Goal: Task Accomplishment & Management: Use online tool/utility

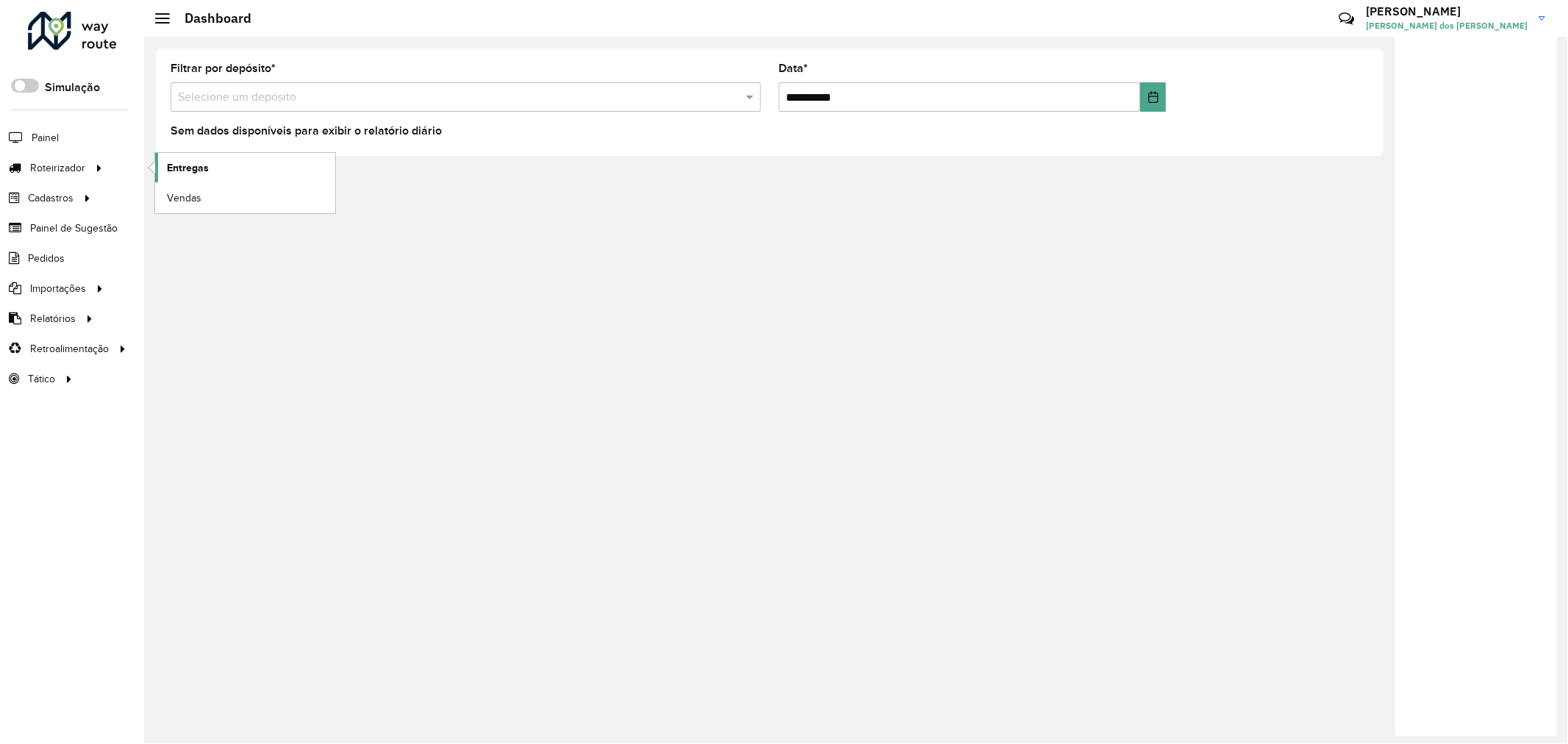
click at [211, 164] on link "Entregas" at bounding box center [245, 167] width 180 height 29
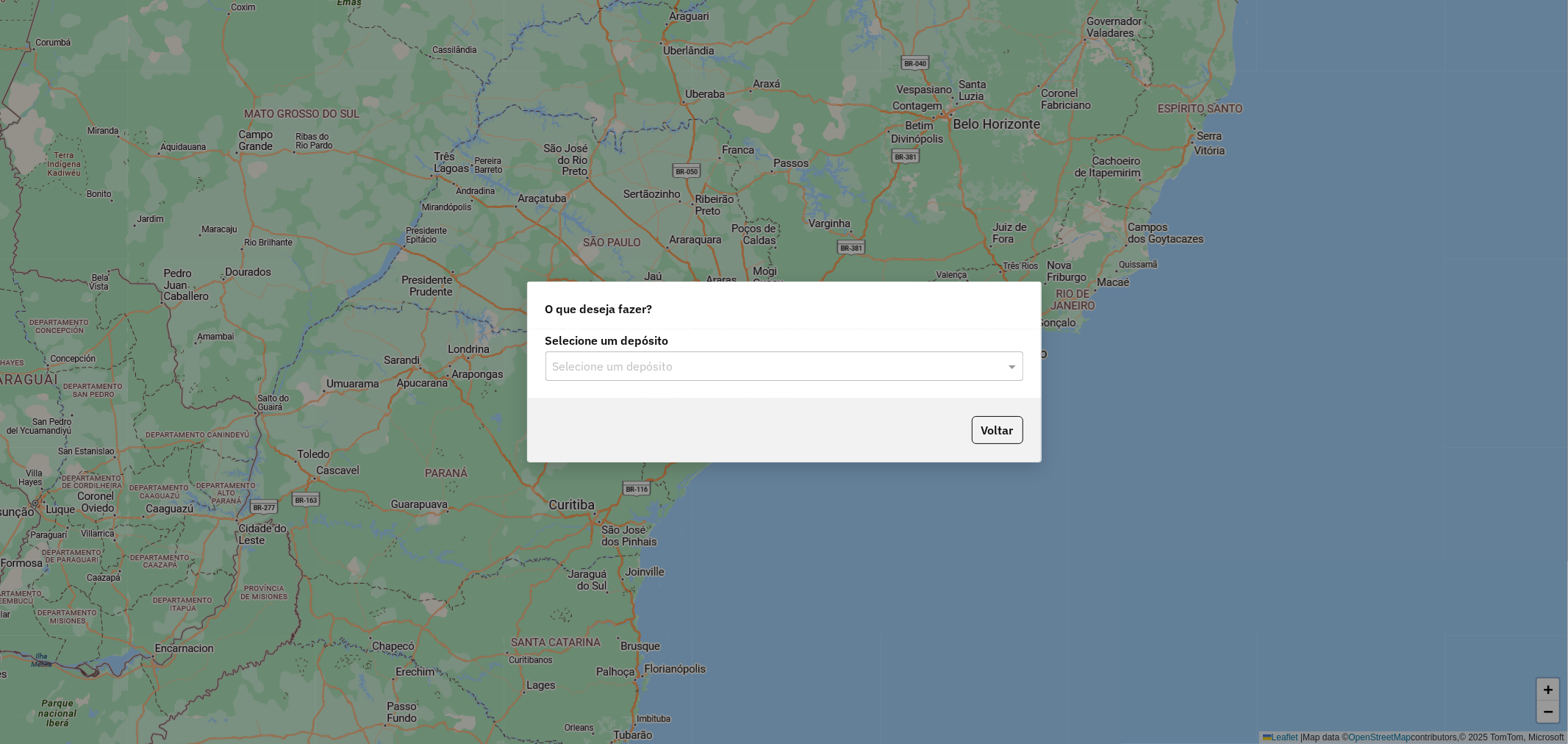
click at [721, 369] on input "text" at bounding box center [770, 366] width 433 height 18
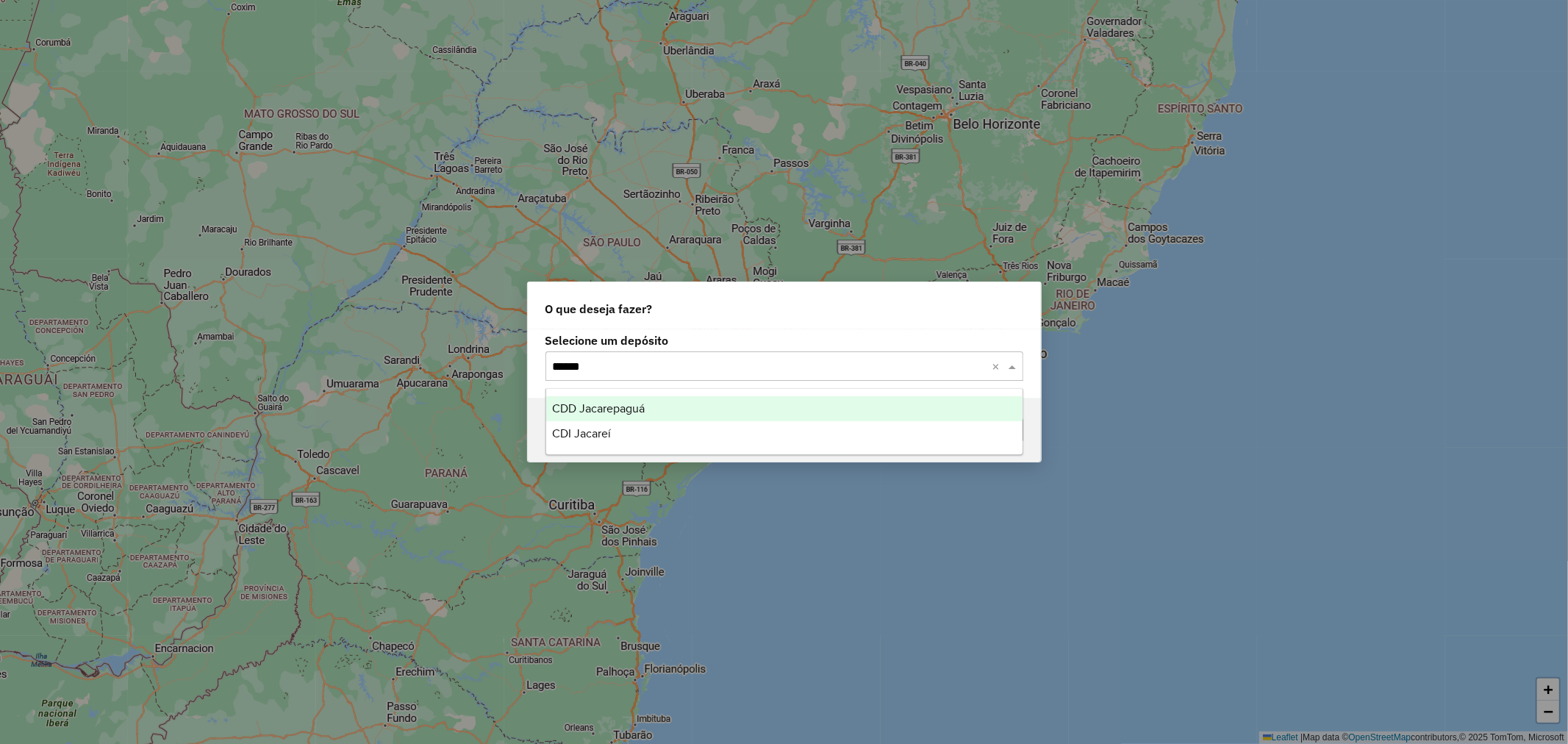
type input "*******"
click at [697, 406] on div "CDI Jacareí" at bounding box center [784, 409] width 477 height 25
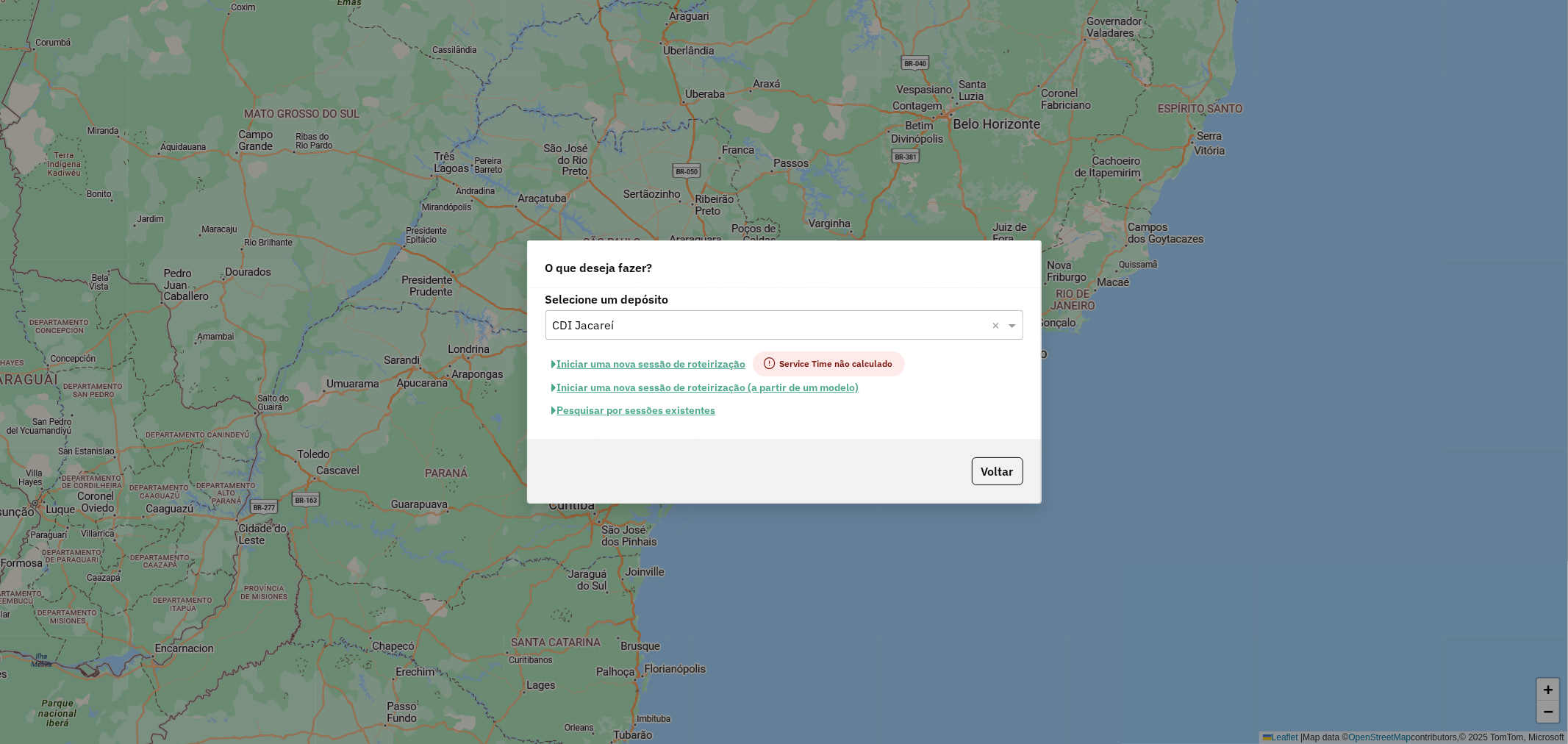
click at [671, 401] on button "Pesquisar por sessões existentes" at bounding box center [633, 410] width 177 height 23
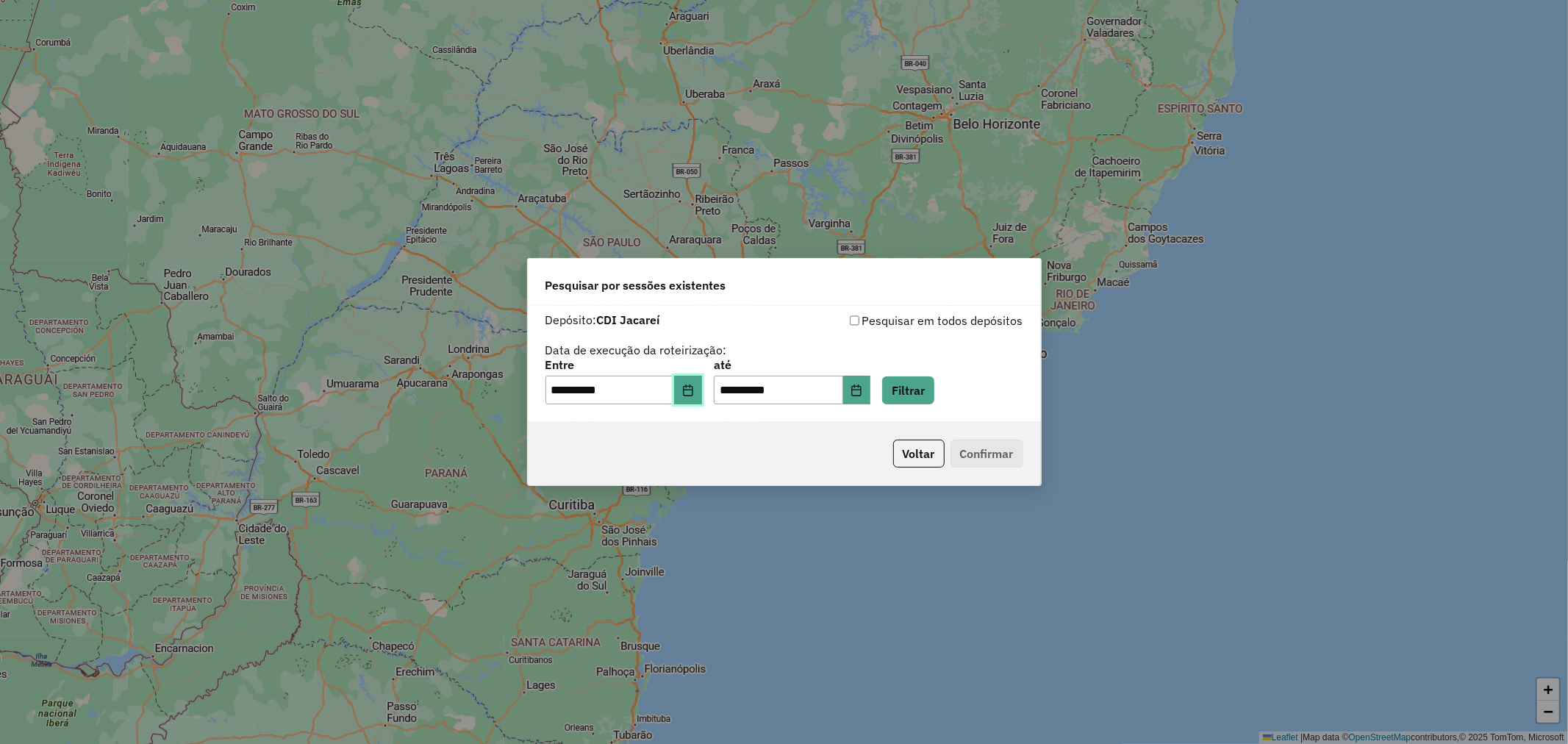
click at [692, 394] on icon "Choose Date" at bounding box center [687, 389] width 11 height 11
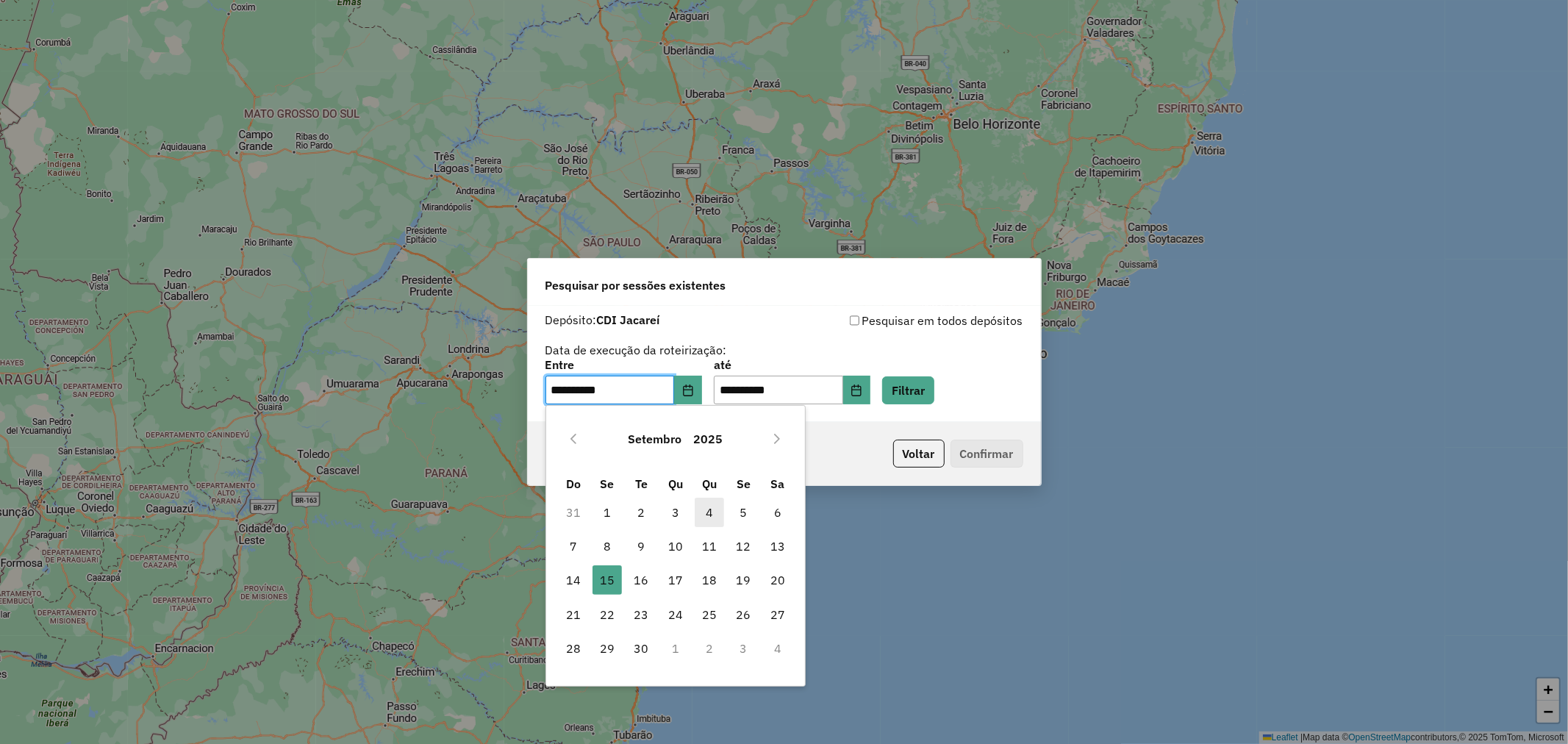
drag, startPoint x: 636, startPoint y: 574, endPoint x: 708, endPoint y: 499, distance: 104.0
click at [638, 573] on span "16" at bounding box center [640, 579] width 29 height 29
type input "**********"
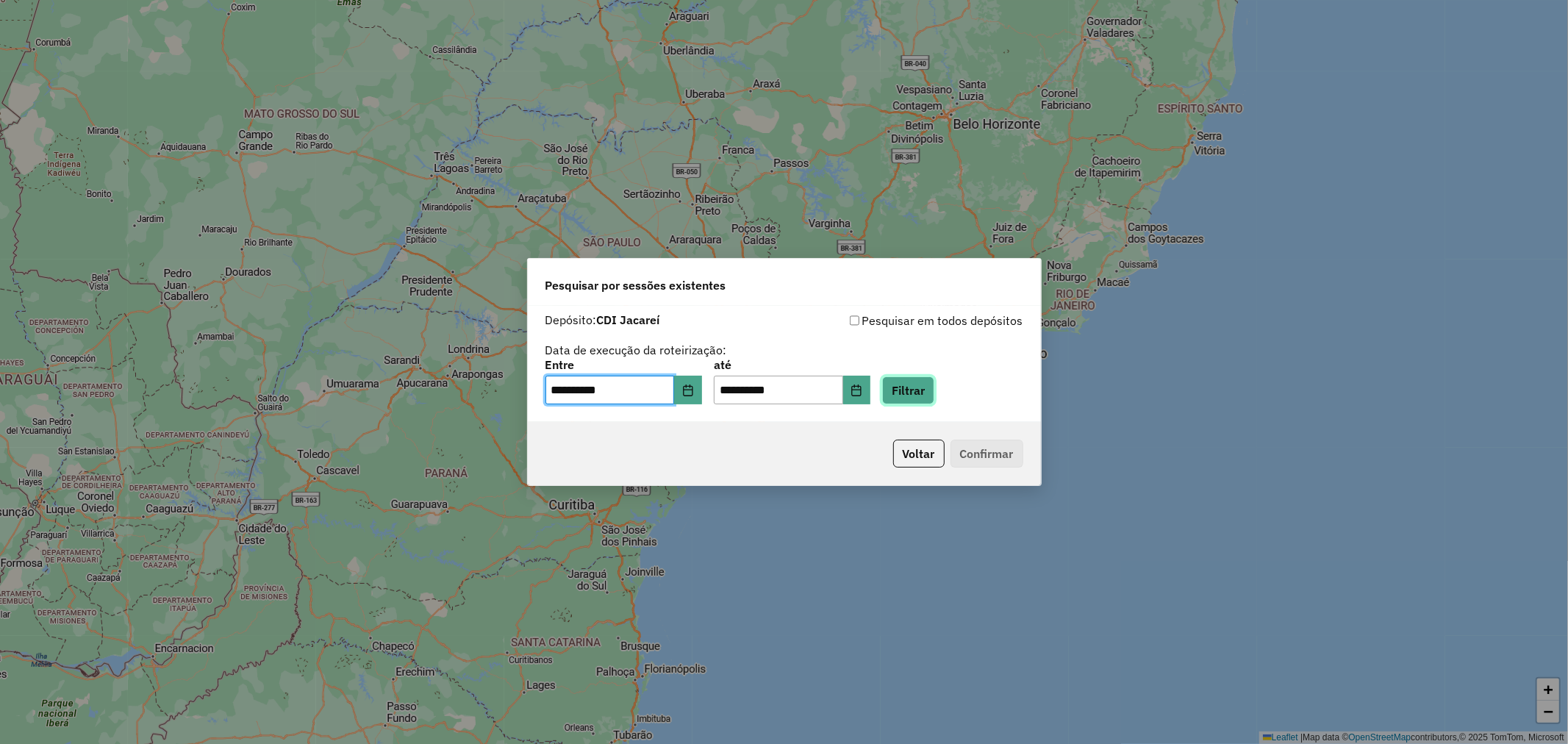
click at [935, 394] on button "Filtrar" at bounding box center [907, 390] width 52 height 28
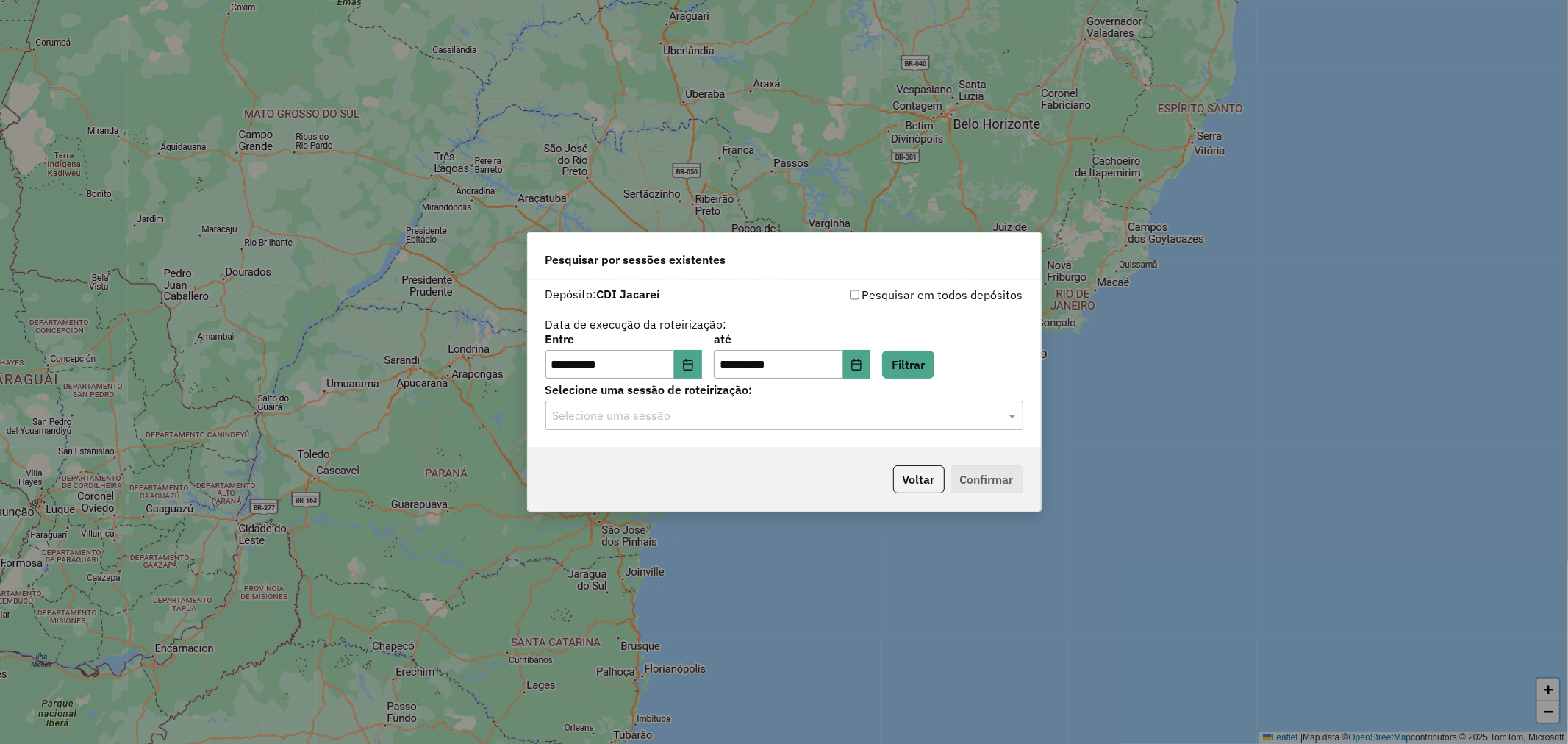
click at [677, 417] on input "text" at bounding box center [770, 416] width 433 height 18
click at [697, 460] on div "1276276 - [DATE] 17:54" at bounding box center [784, 459] width 477 height 25
click at [988, 486] on button "Confirmar" at bounding box center [987, 479] width 73 height 28
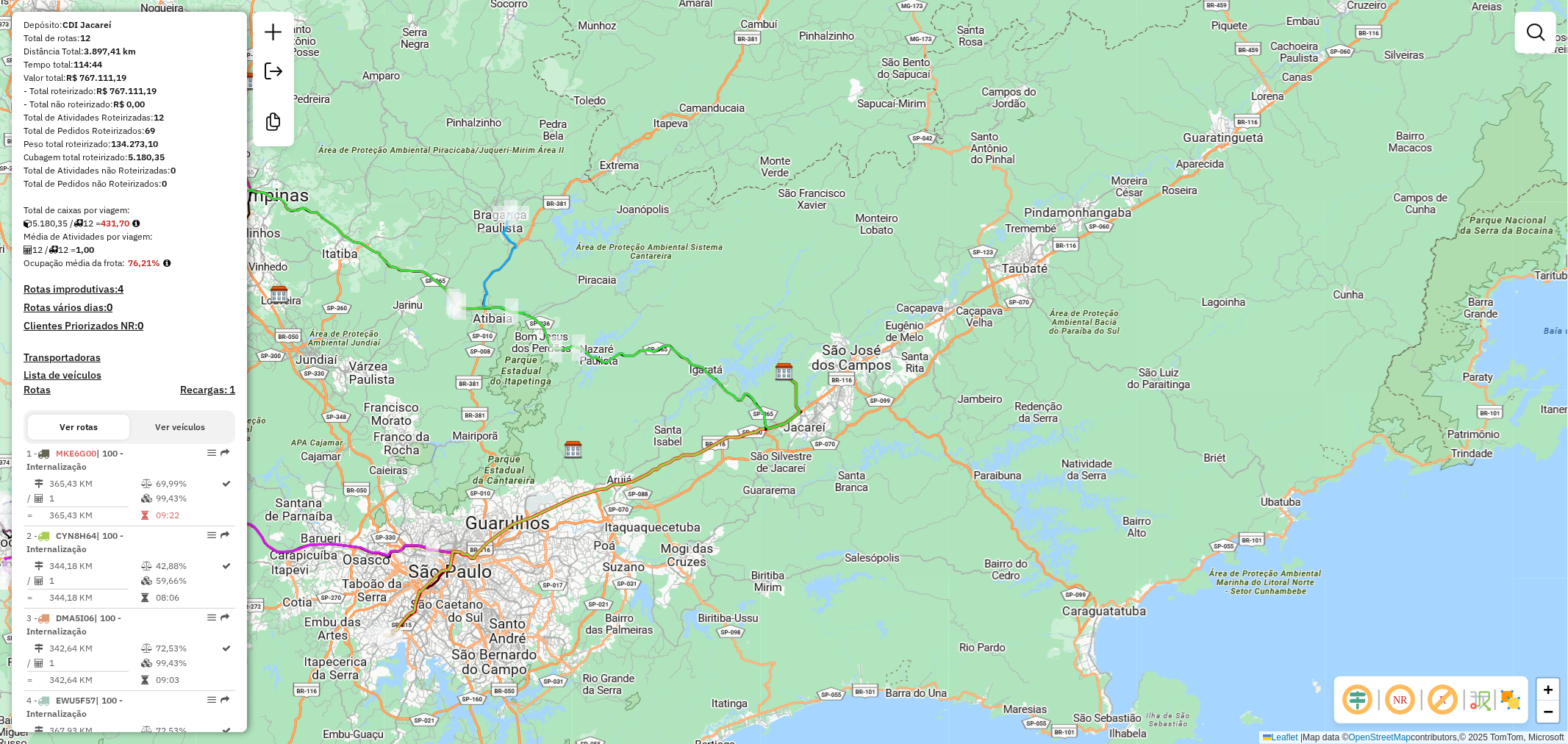
scroll to position [163, 0]
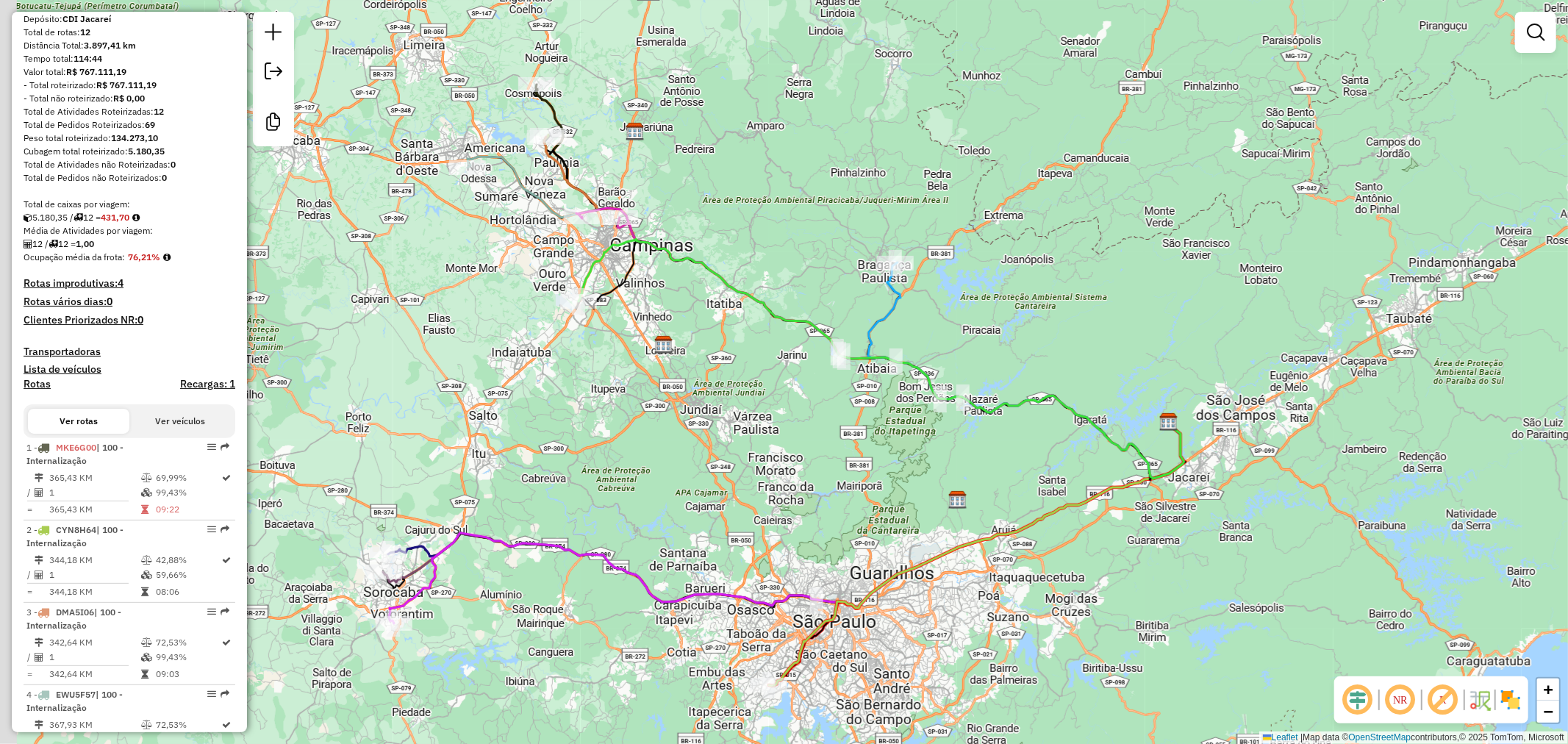
drag, startPoint x: 467, startPoint y: 416, endPoint x: 851, endPoint y: 465, distance: 387.1
click at [851, 465] on div "Janela de atendimento Grade de atendimento Capacidade Transportadoras Veículos …" at bounding box center [784, 372] width 1568 height 744
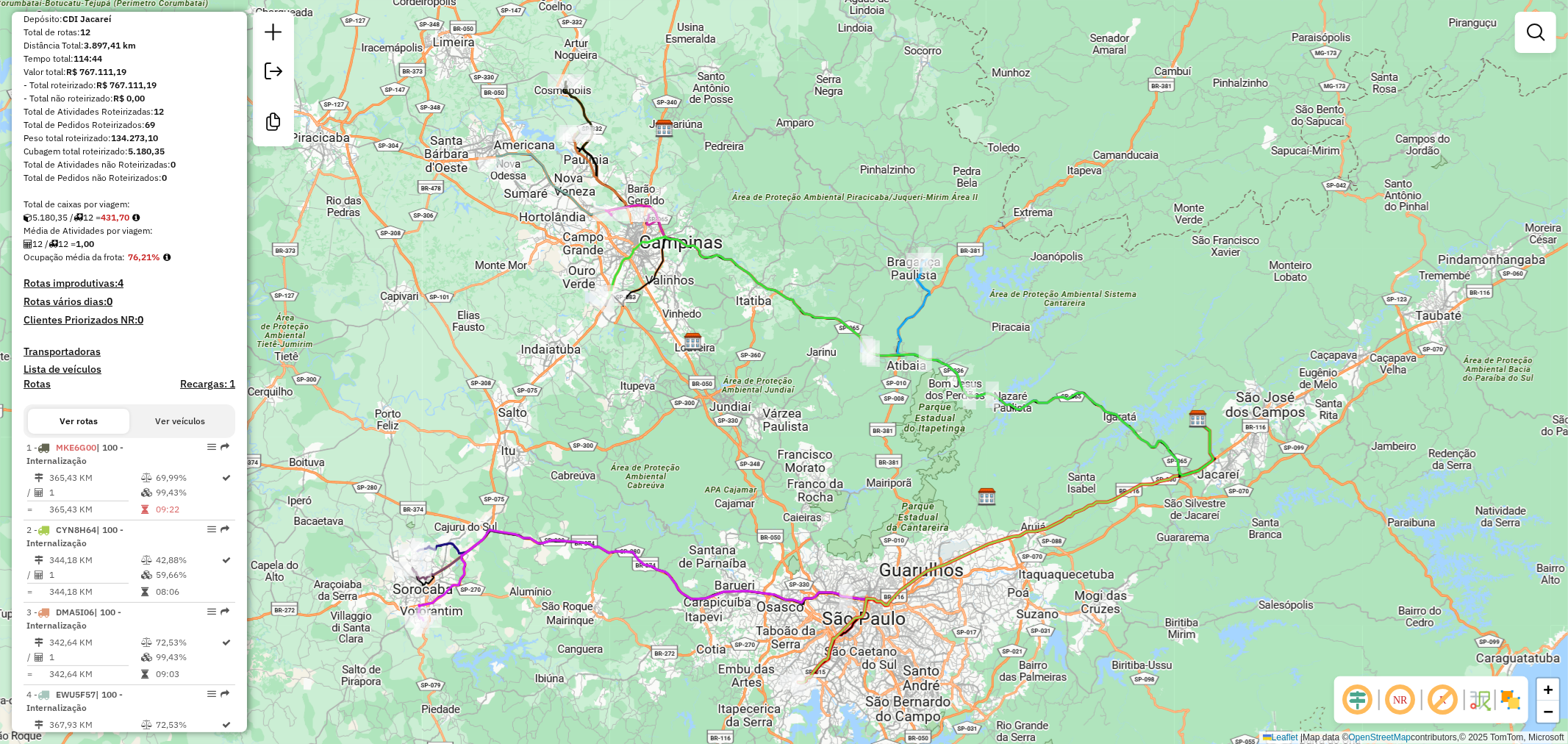
drag, startPoint x: 483, startPoint y: 446, endPoint x: 513, endPoint y: 442, distance: 30.3
click at [513, 442] on div "Janela de atendimento Grade de atendimento Capacidade Transportadoras Veículos …" at bounding box center [784, 372] width 1568 height 744
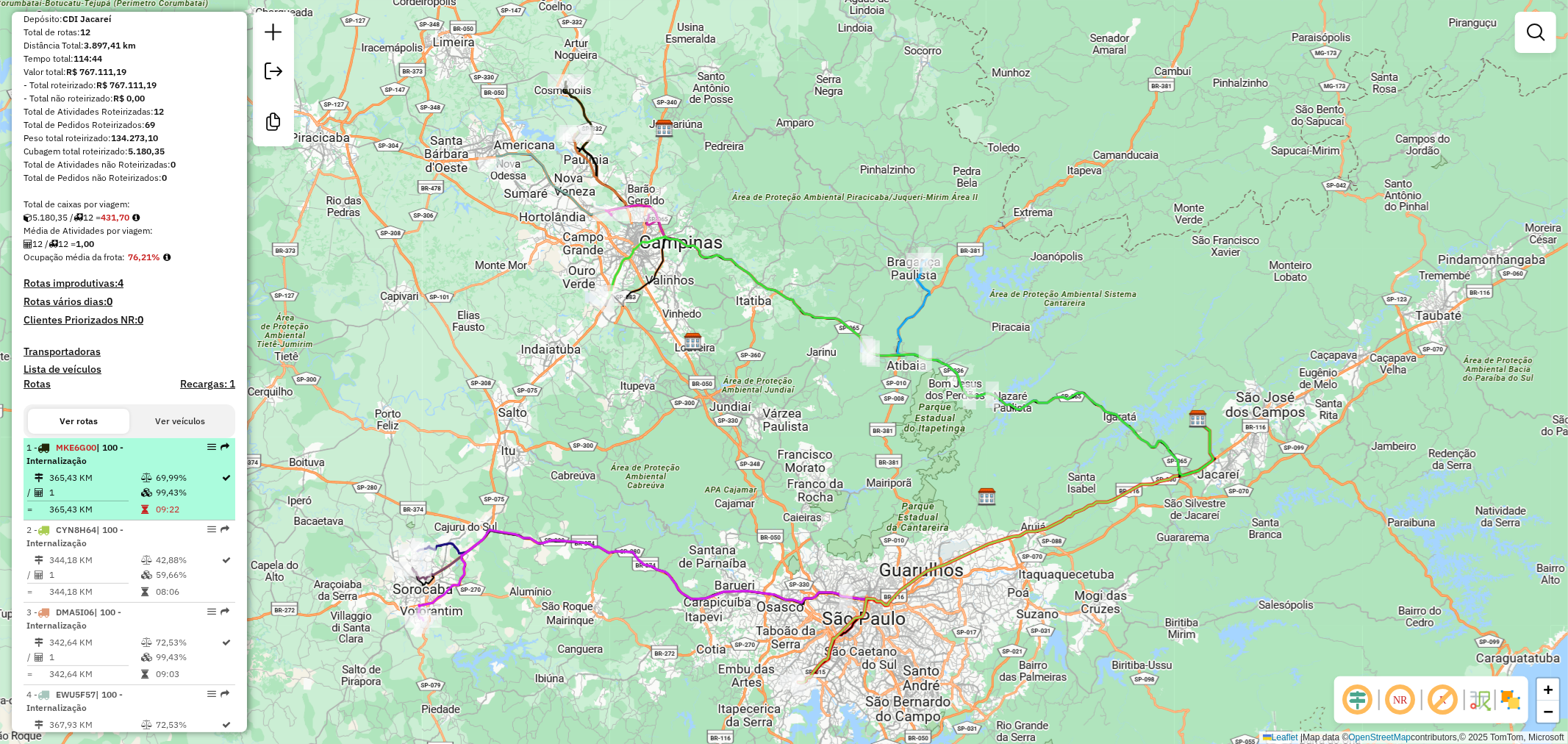
click at [105, 464] on span "| 100 - Internalização" at bounding box center [75, 454] width 97 height 25
select select "**********"
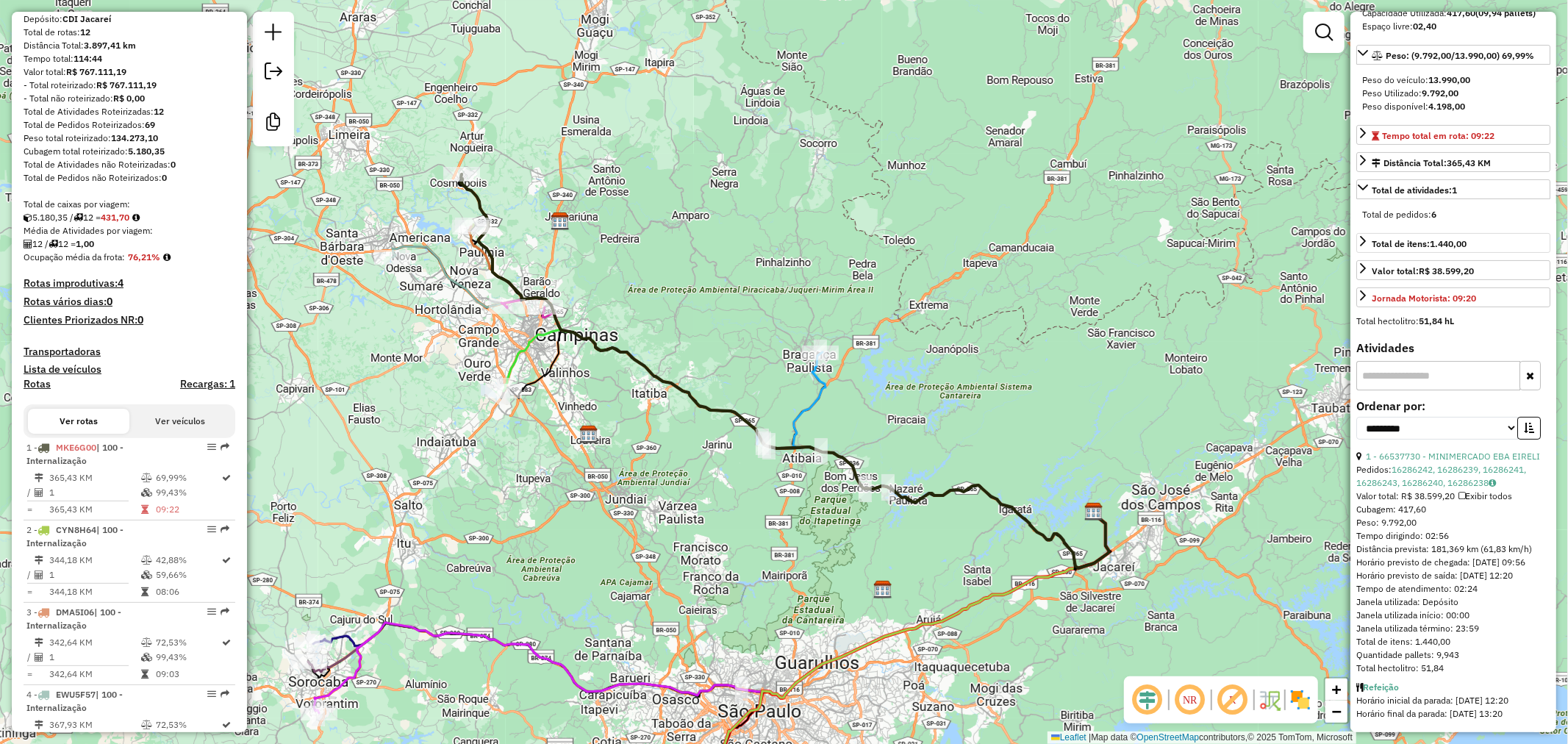
scroll to position [220, 0]
drag, startPoint x: 642, startPoint y: 512, endPoint x: 652, endPoint y: 482, distance: 31.6
click at [652, 482] on div "Janela de atendimento Grade de atendimento Capacidade Transportadoras Veículos …" at bounding box center [784, 372] width 1568 height 744
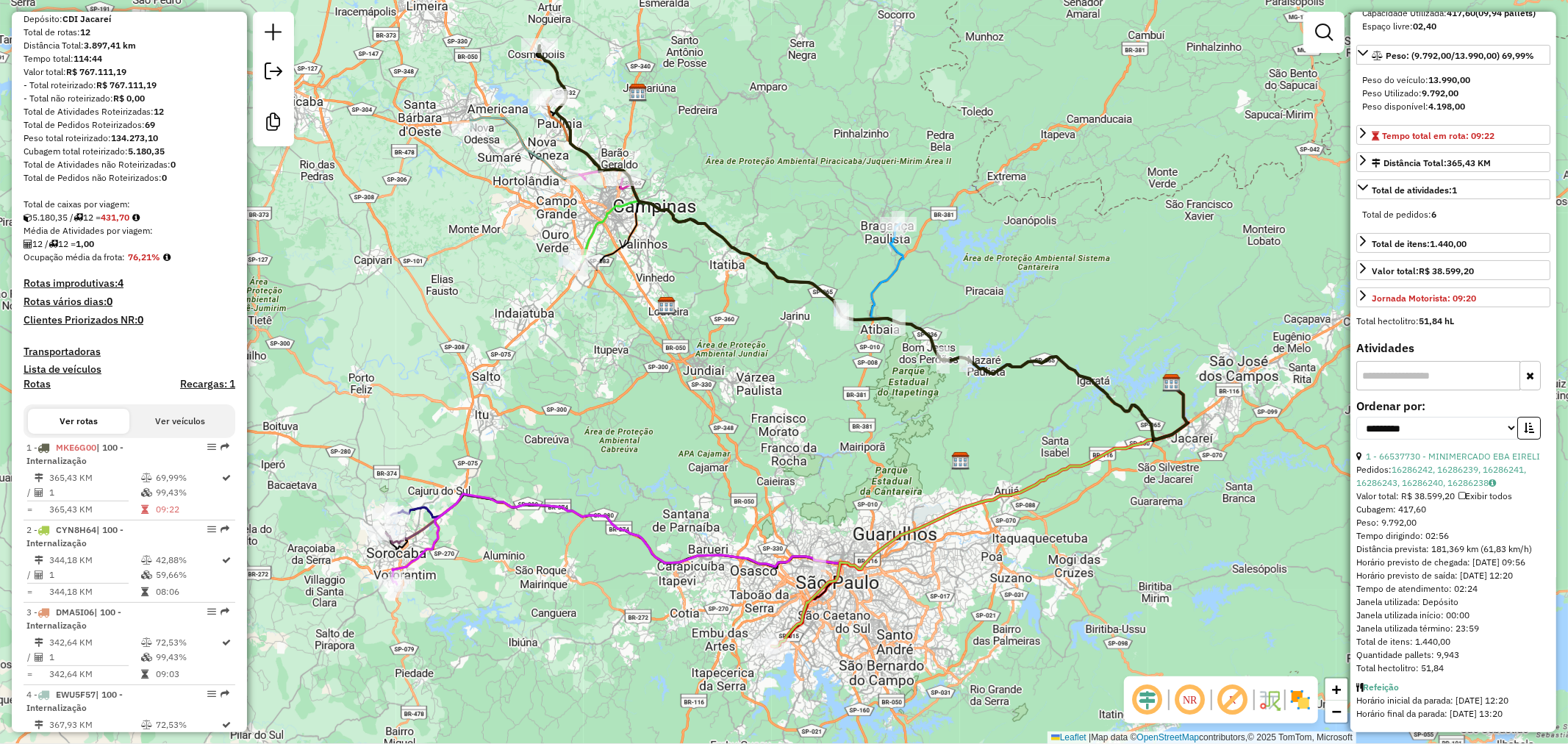
drag, startPoint x: 726, startPoint y: 502, endPoint x: 775, endPoint y: 428, distance: 88.8
click at [775, 428] on div "Janela de atendimento Grade de atendimento Capacidade Transportadoras Veículos …" at bounding box center [784, 372] width 1568 height 744
drag, startPoint x: 162, startPoint y: 481, endPoint x: 169, endPoint y: 416, distance: 65.4
click at [169, 405] on div "Depósito: CDI Jacareí Total de rotas: 12 Distância Total: 3.897,41 km Tempo tot…" at bounding box center [129, 731] width 224 height 1438
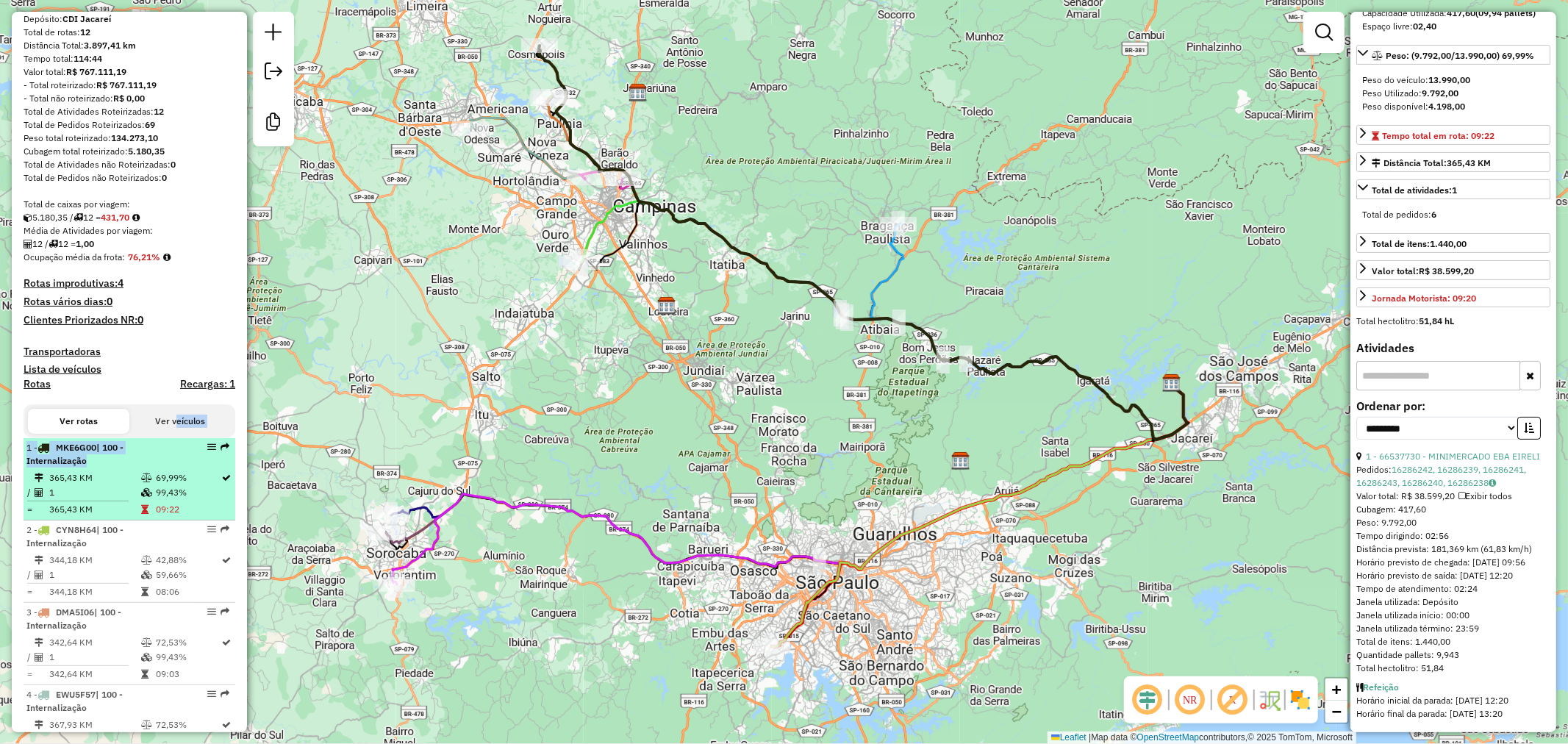
click at [119, 464] on span "| 100 - Internalização" at bounding box center [75, 454] width 97 height 25
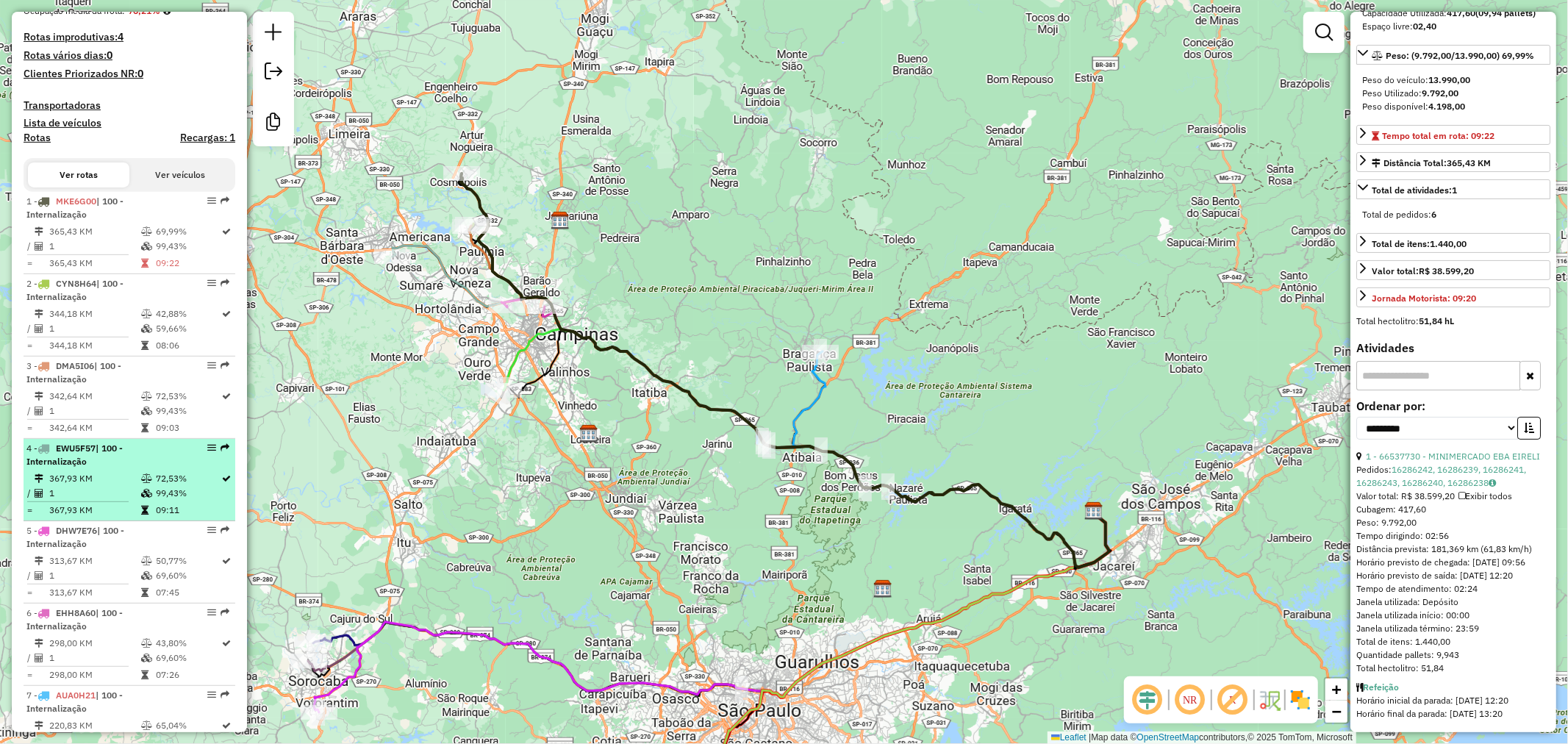
scroll to position [408, 0]
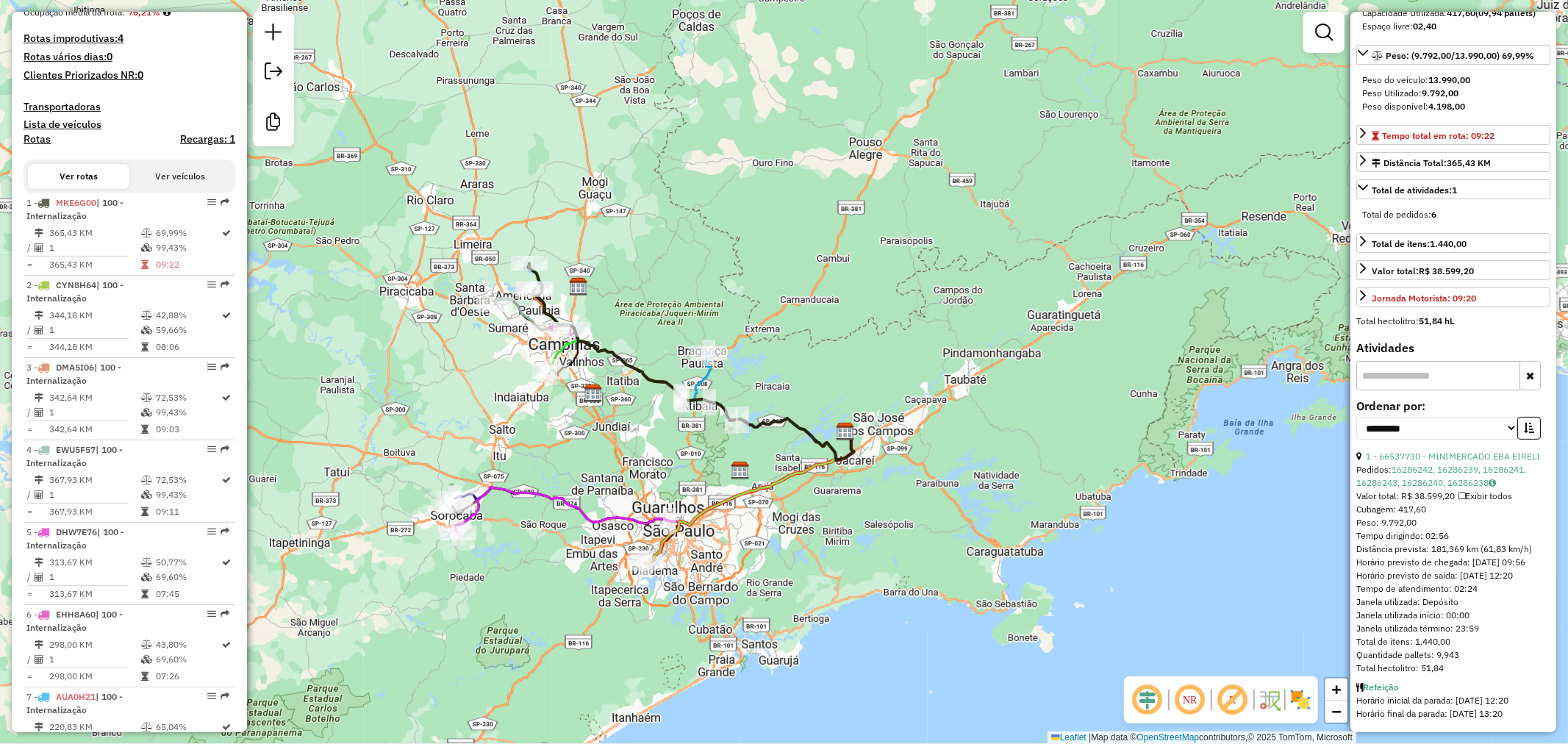
drag, startPoint x: 476, startPoint y: 460, endPoint x: 614, endPoint y: 442, distance: 139.2
click at [613, 443] on div "Janela de atendimento Grade de atendimento Capacidade Transportadoras Veículos …" at bounding box center [784, 372] width 1568 height 744
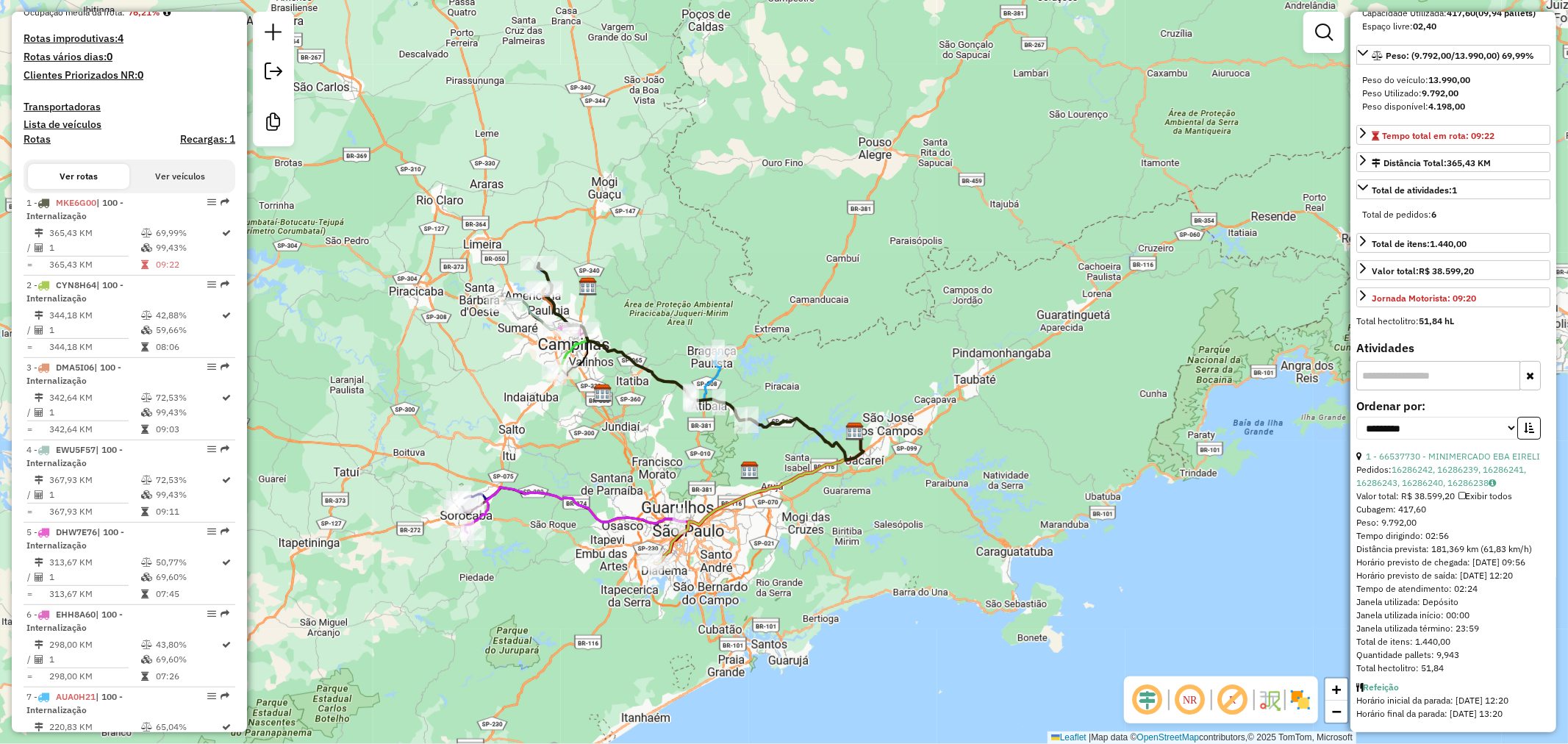
click at [971, 203] on div "Janela de atendimento Grade de atendimento Capacidade Transportadoras Veículos …" at bounding box center [784, 372] width 1568 height 744
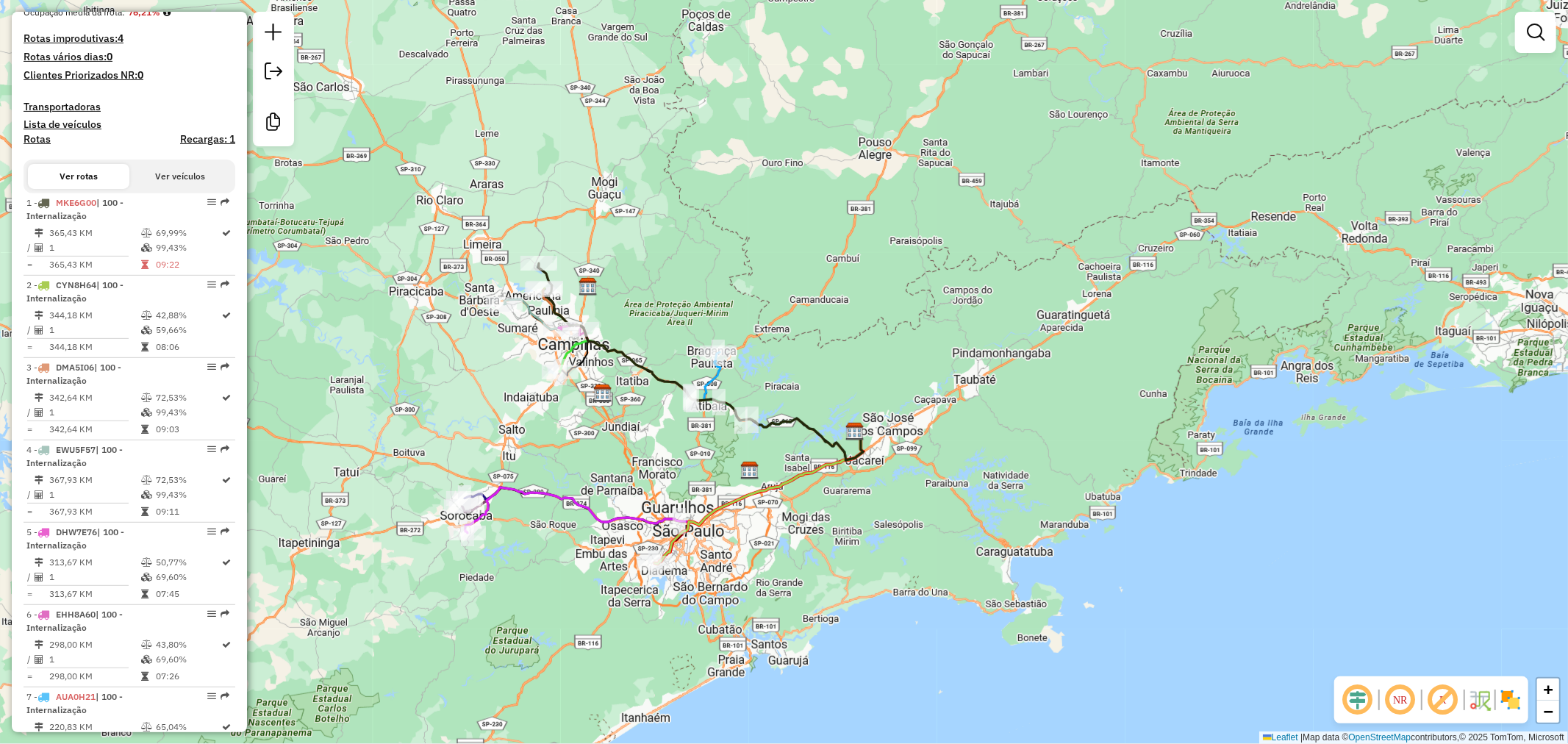
click at [1069, 191] on div "Janela de atendimento Grade de atendimento Capacidade Transportadoras Veículos …" at bounding box center [784, 372] width 1568 height 744
